Goal: Transaction & Acquisition: Book appointment/travel/reservation

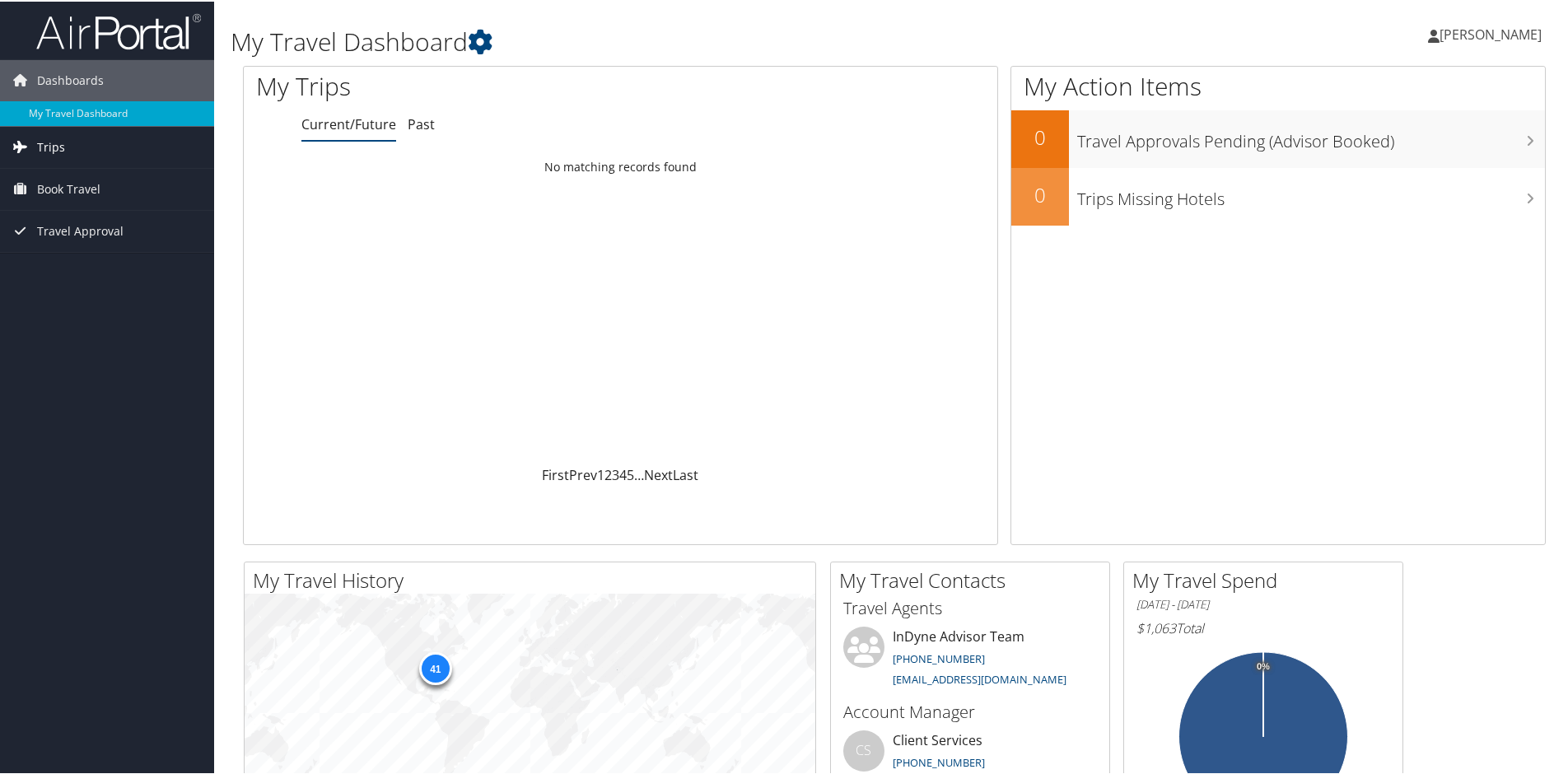
click at [52, 139] on span "Trips" at bounding box center [51, 146] width 28 height 41
click at [61, 181] on link "Current/Future Trips" at bounding box center [106, 178] width 214 height 24
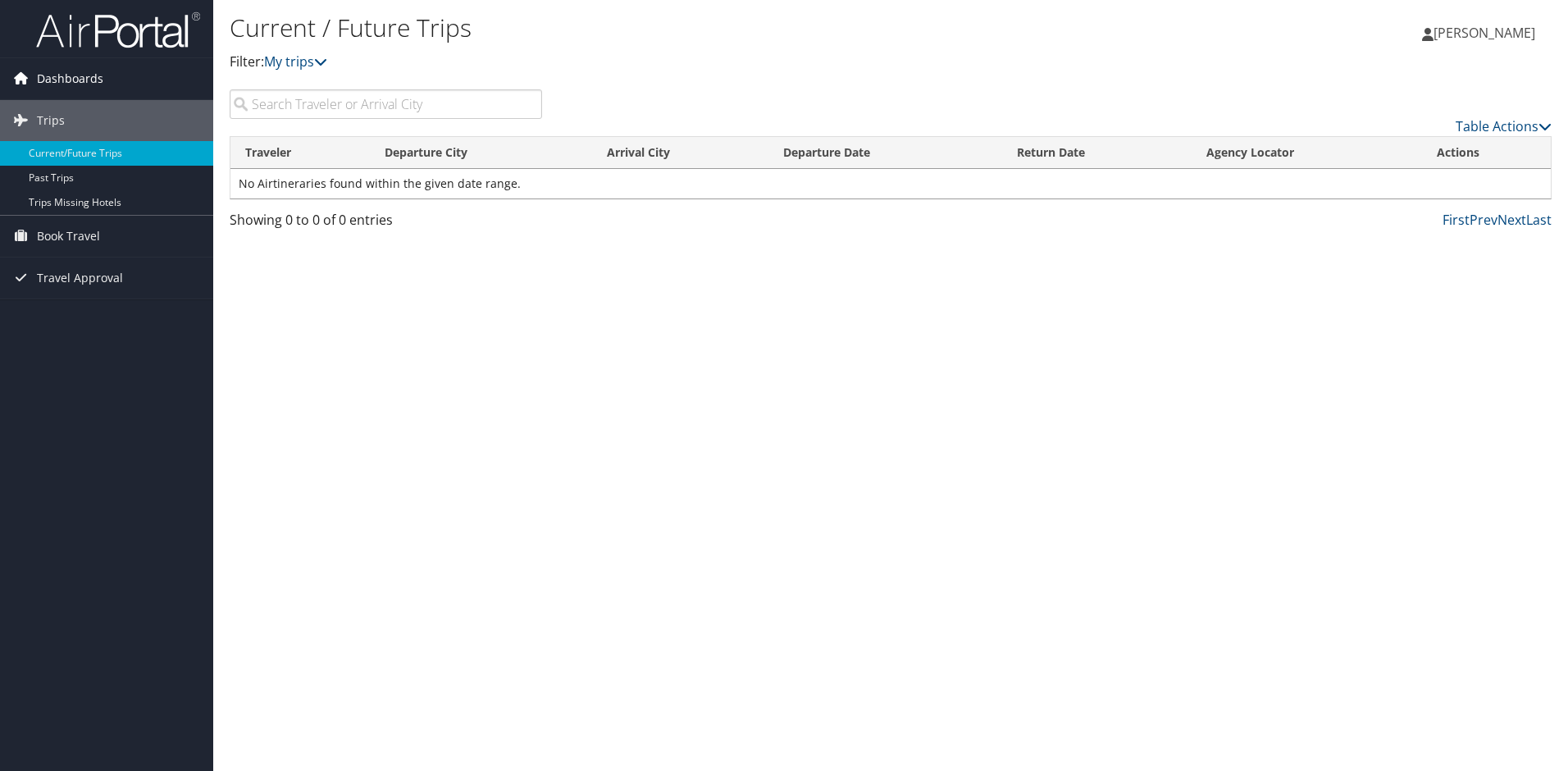
click at [83, 79] on span "Dashboards" at bounding box center [70, 79] width 66 height 41
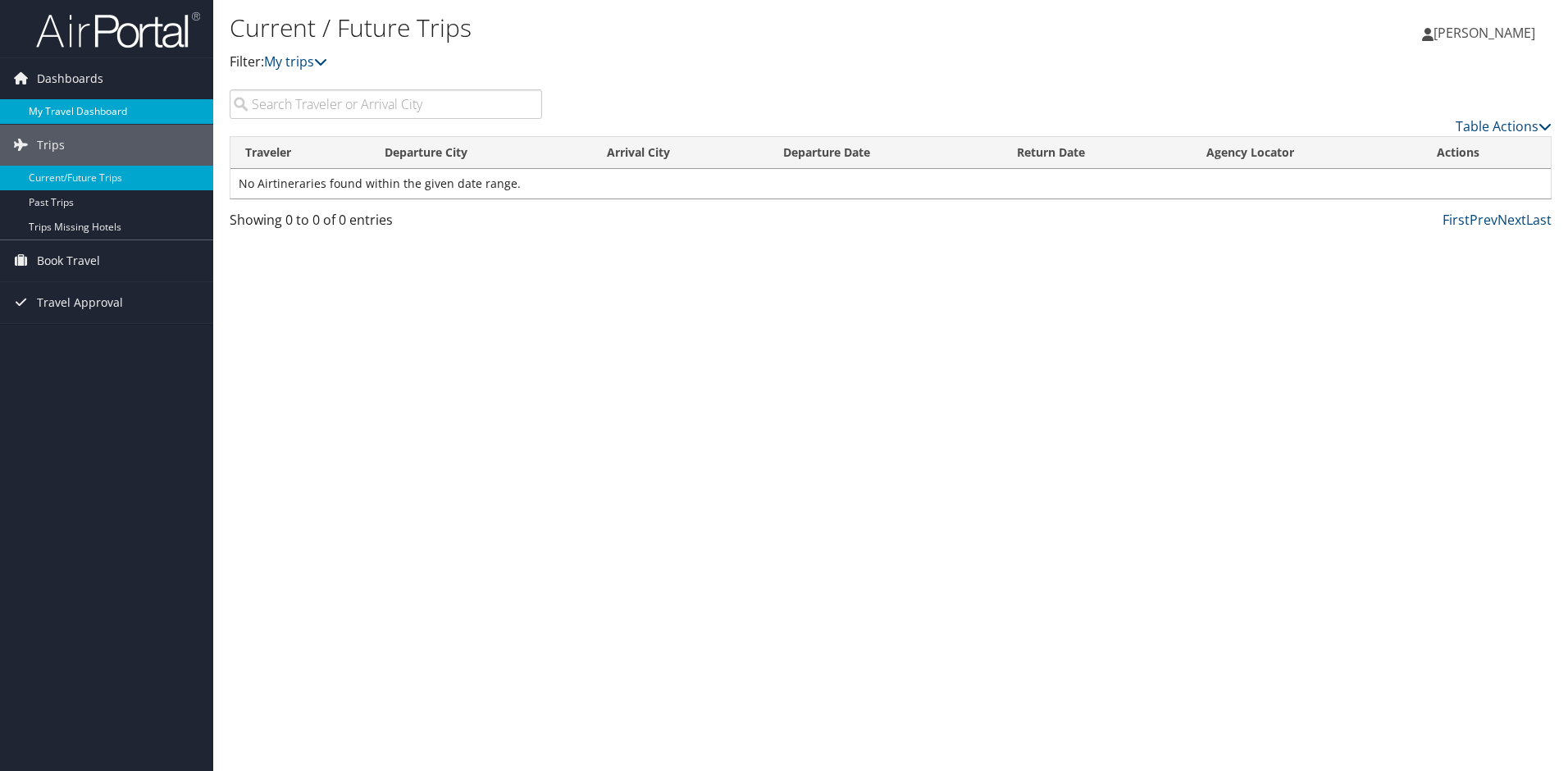
click at [70, 110] on link "My Travel Dashboard" at bounding box center [106, 111] width 213 height 24
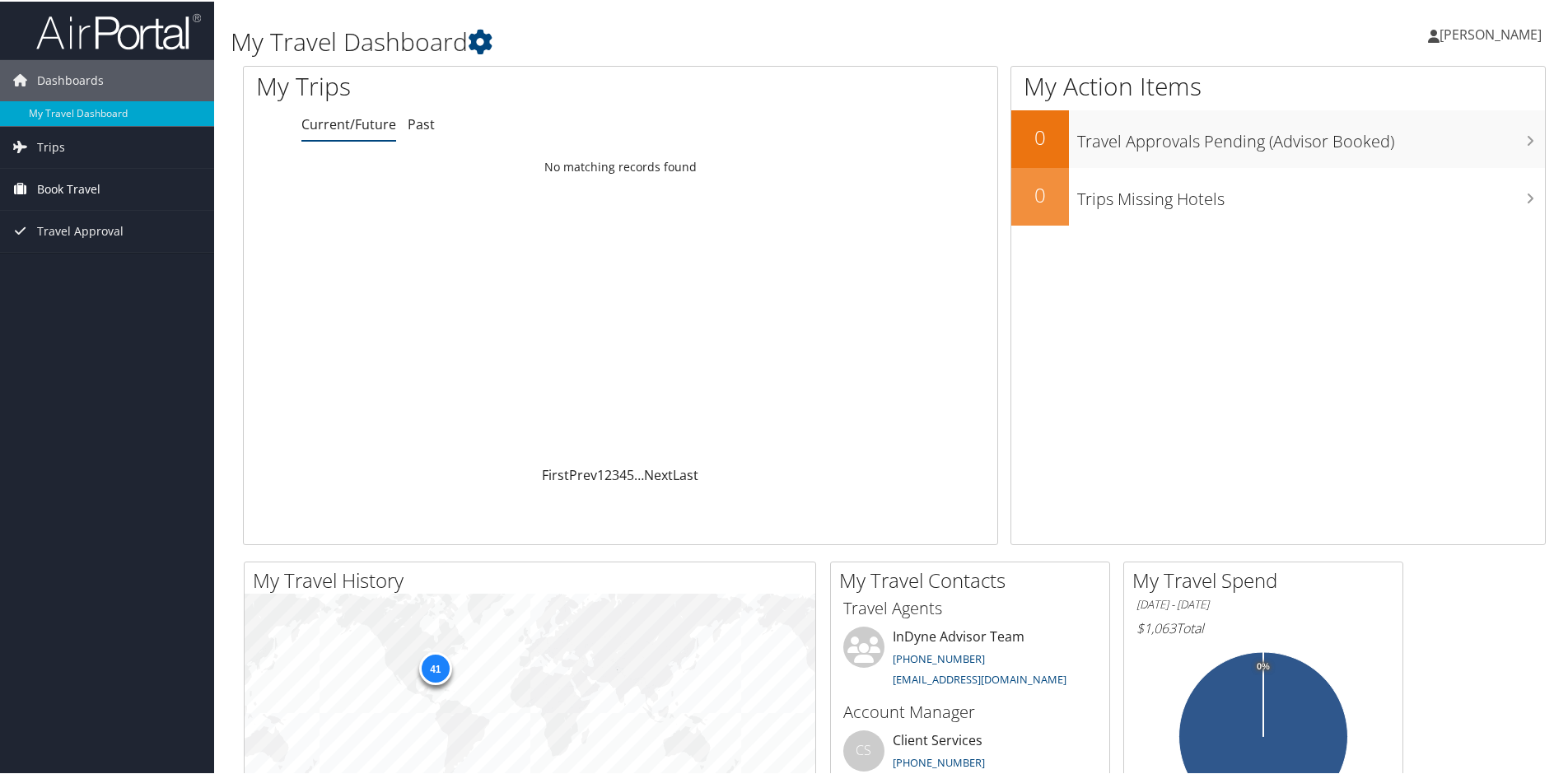
click at [45, 184] on span "Book Travel" at bounding box center [68, 188] width 64 height 41
click at [77, 269] on link "Book/Manage Online Trips" at bounding box center [106, 270] width 214 height 24
click at [89, 262] on link "Book/Manage Online Trips" at bounding box center [106, 270] width 214 height 24
click at [1445, 34] on span "[PERSON_NAME]" at bounding box center [1490, 32] width 103 height 19
click at [1384, 268] on link "Sign Out" at bounding box center [1446, 268] width 184 height 28
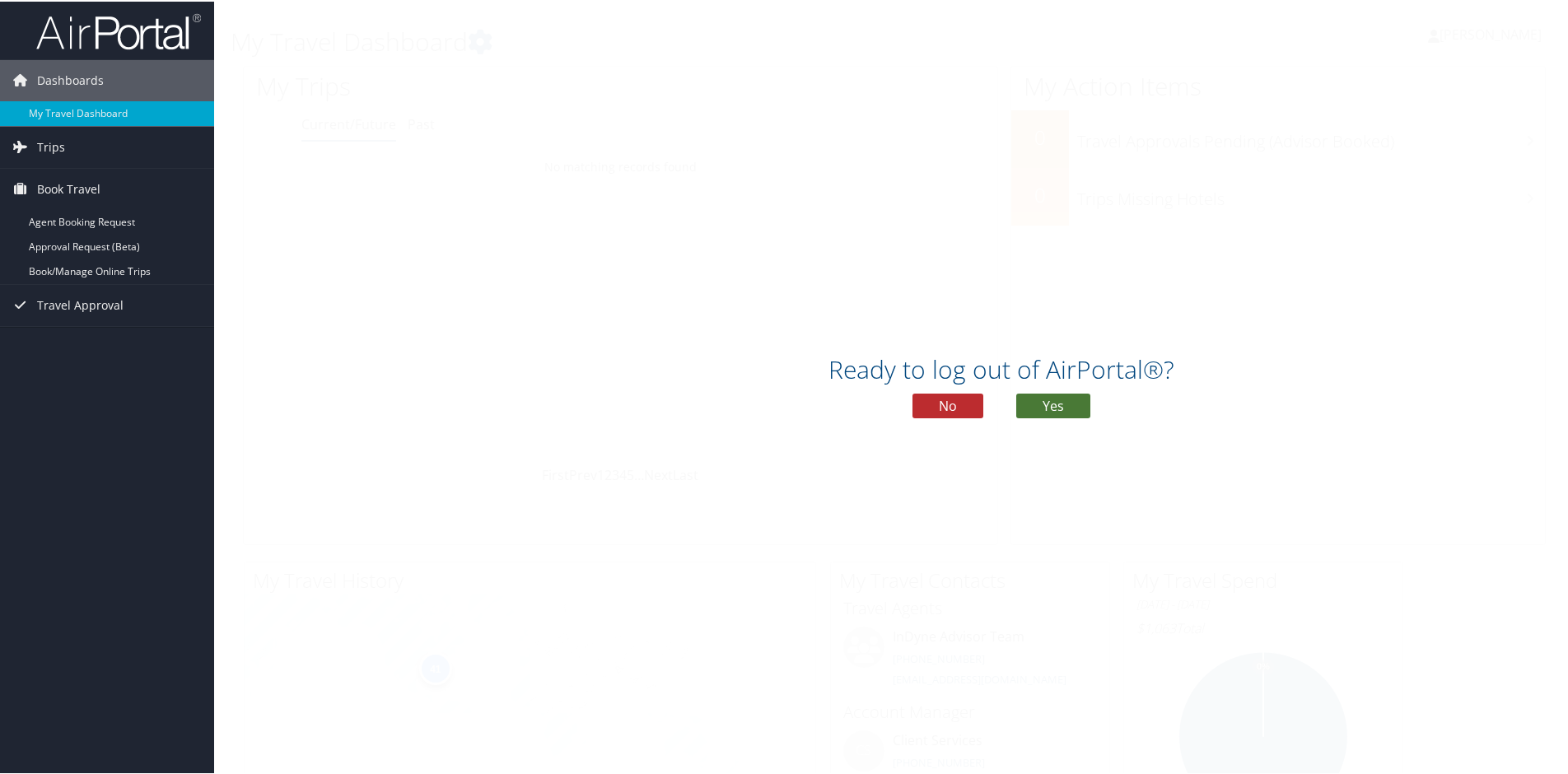
click at [1038, 403] on button "Yes" at bounding box center [1053, 404] width 74 height 24
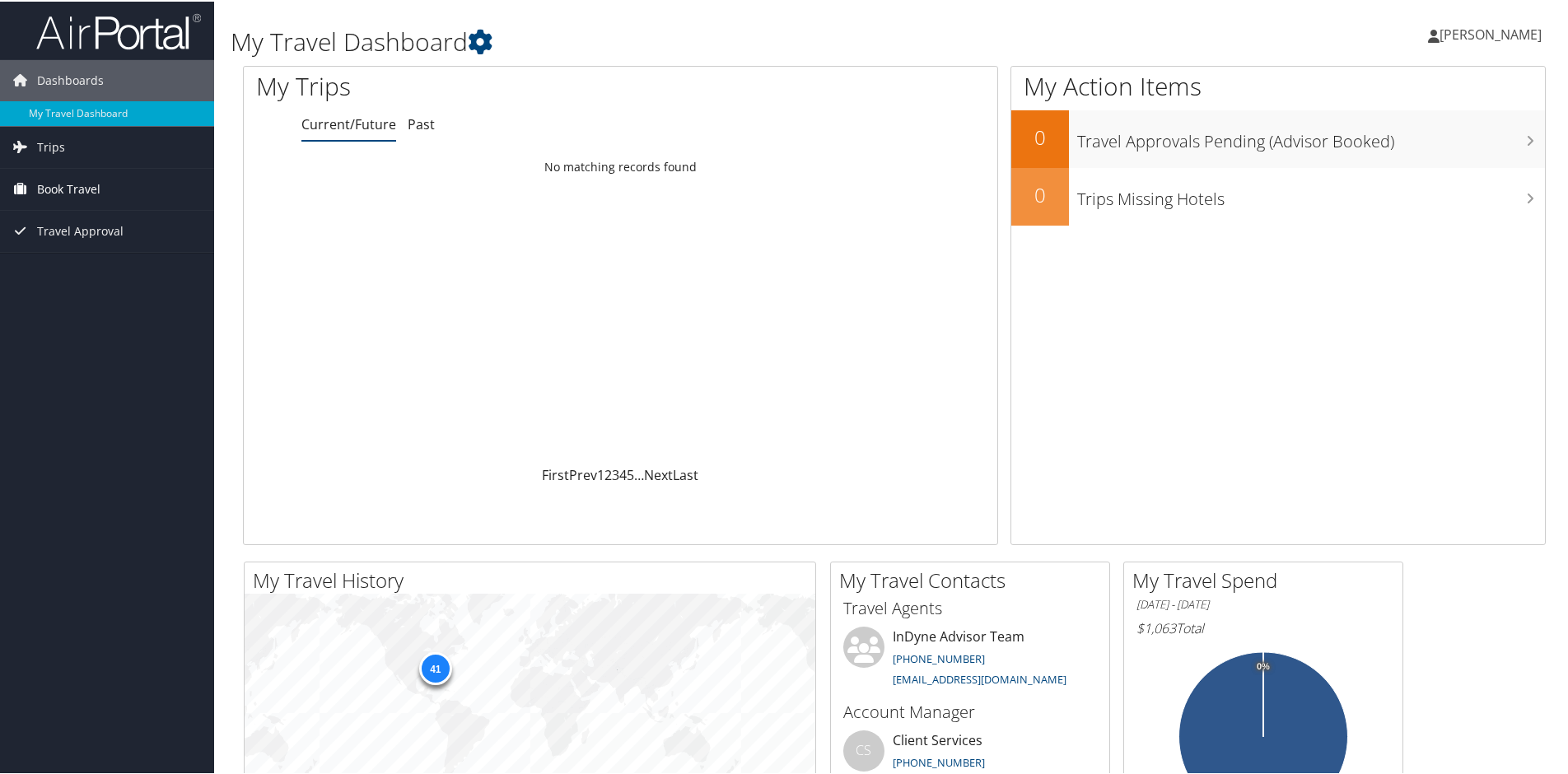
click at [57, 186] on span "Book Travel" at bounding box center [68, 188] width 64 height 41
click at [68, 269] on link "Book/Manage Online Trips" at bounding box center [106, 270] width 214 height 24
